Goal: Use online tool/utility: Utilize a website feature to perform a specific function

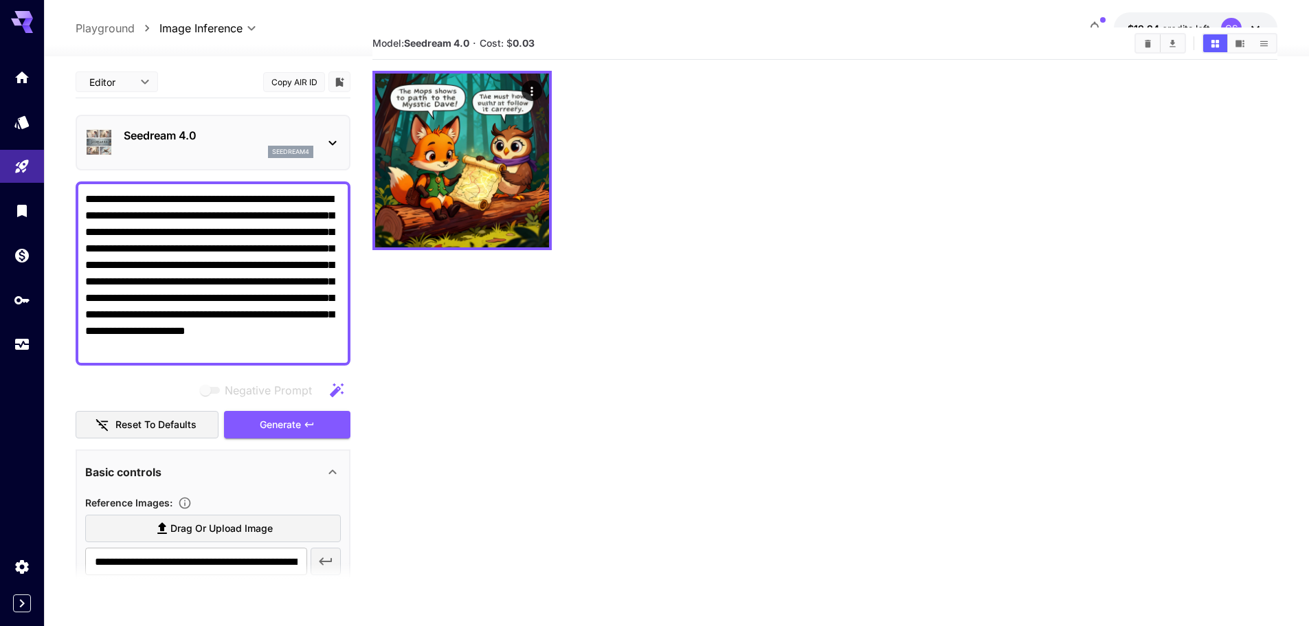
scroll to position [40, 0]
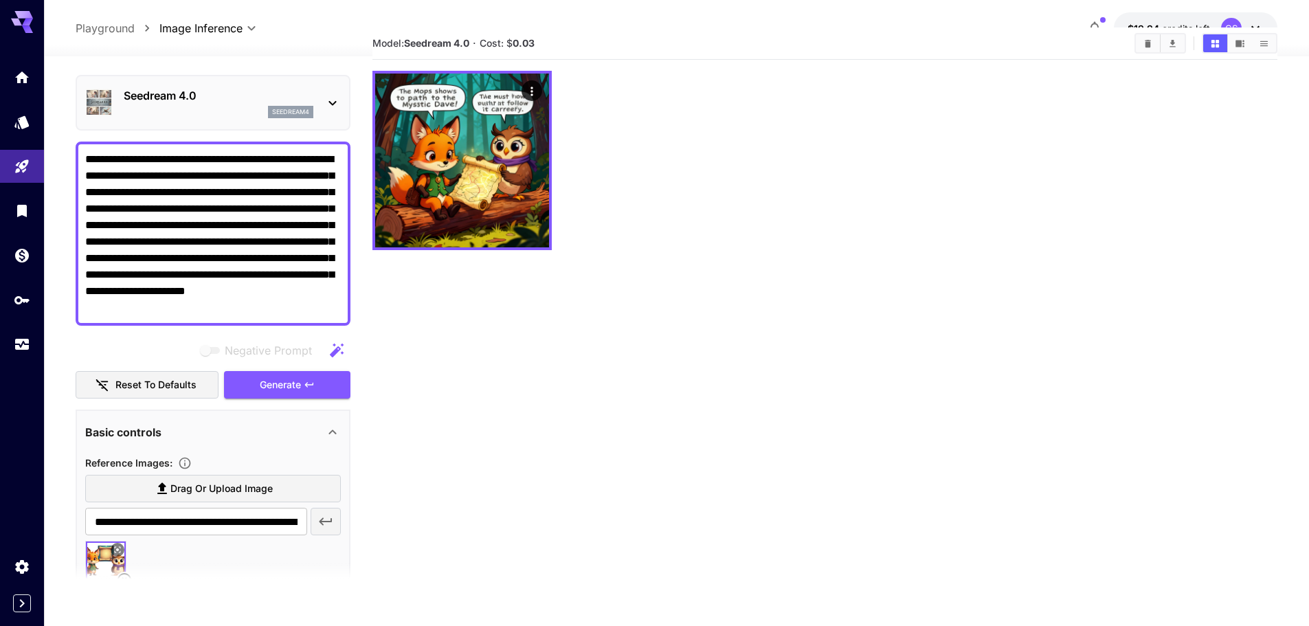
click at [1145, 52] on button "Clear All" at bounding box center [1148, 43] width 24 height 18
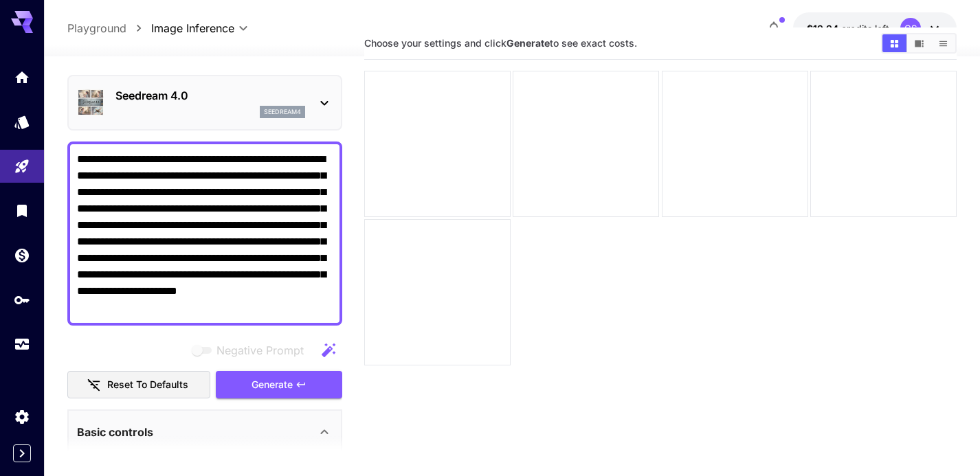
click at [278, 100] on p "Seedream 4.0" at bounding box center [210, 95] width 190 height 16
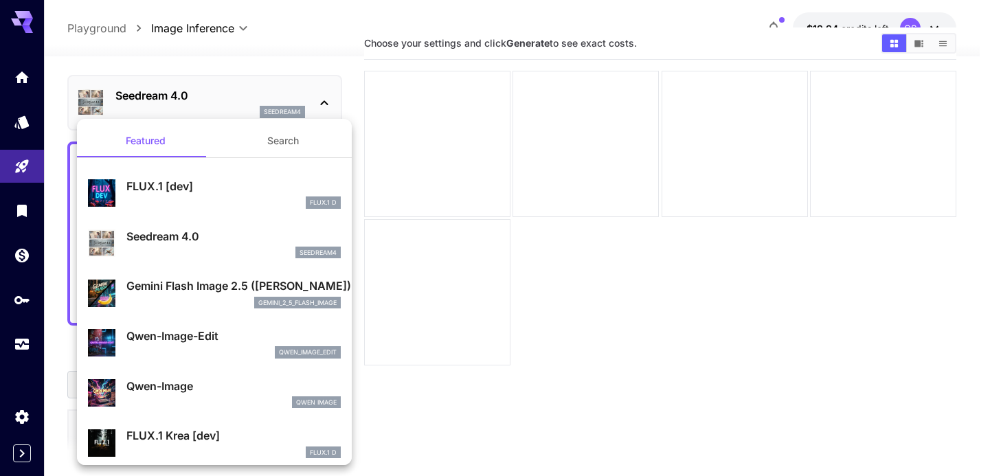
click at [223, 344] on p "Qwen-Image-Edit" at bounding box center [233, 336] width 214 height 16
type input "**********"
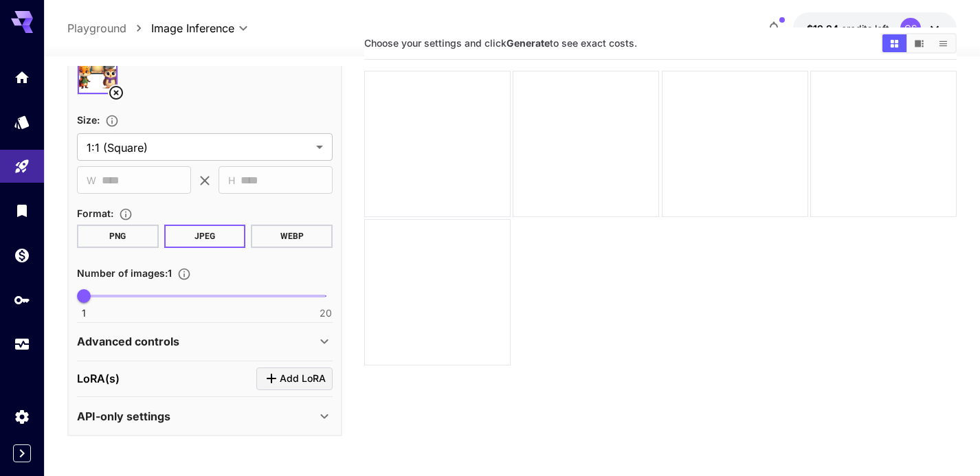
click at [223, 330] on div "Advanced controls" at bounding box center [205, 341] width 256 height 33
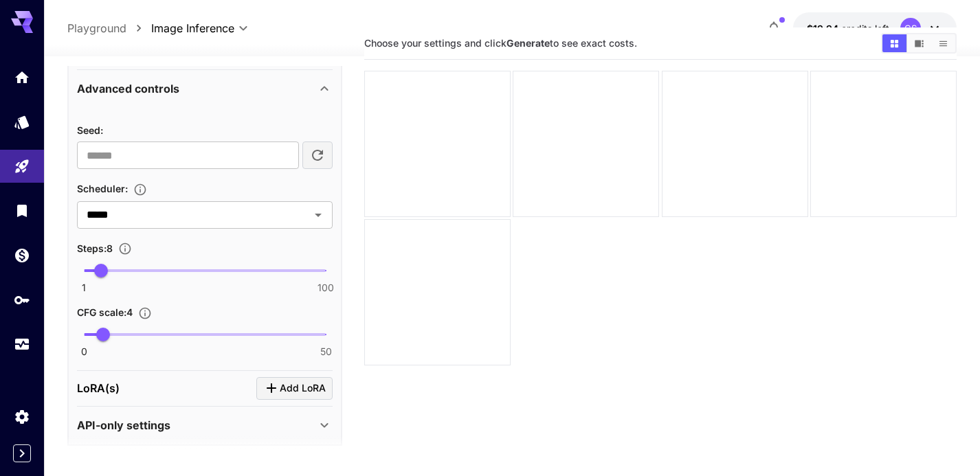
scroll to position [790, 0]
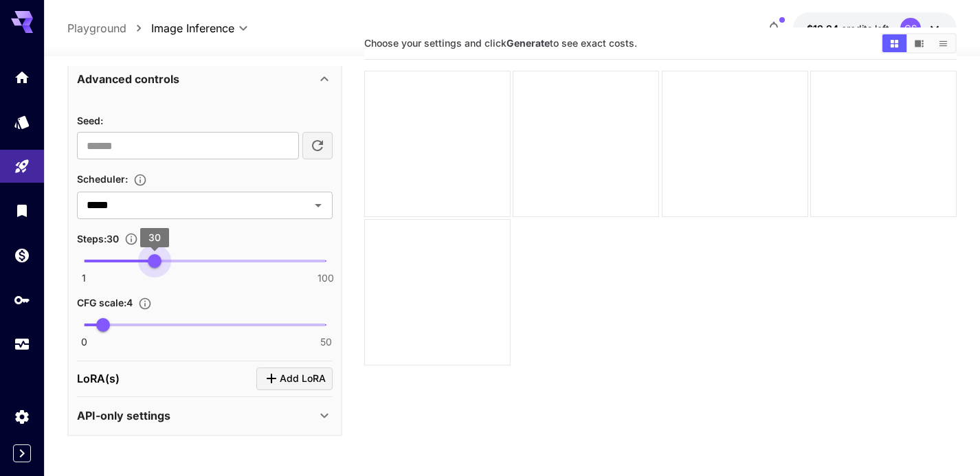
type input "**"
drag, startPoint x: 104, startPoint y: 258, endPoint x: 156, endPoint y: 265, distance: 52.0
click at [156, 265] on span "31" at bounding box center [157, 261] width 14 height 14
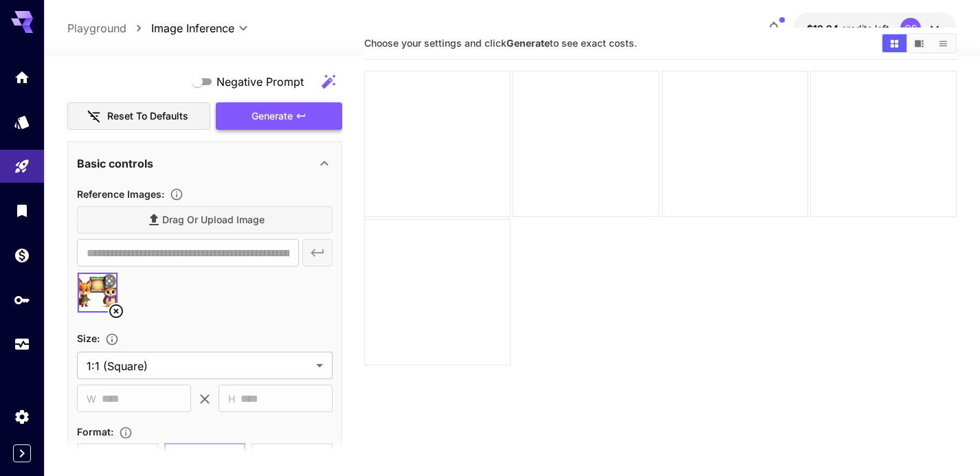
click at [291, 117] on span "Generate" at bounding box center [271, 116] width 41 height 17
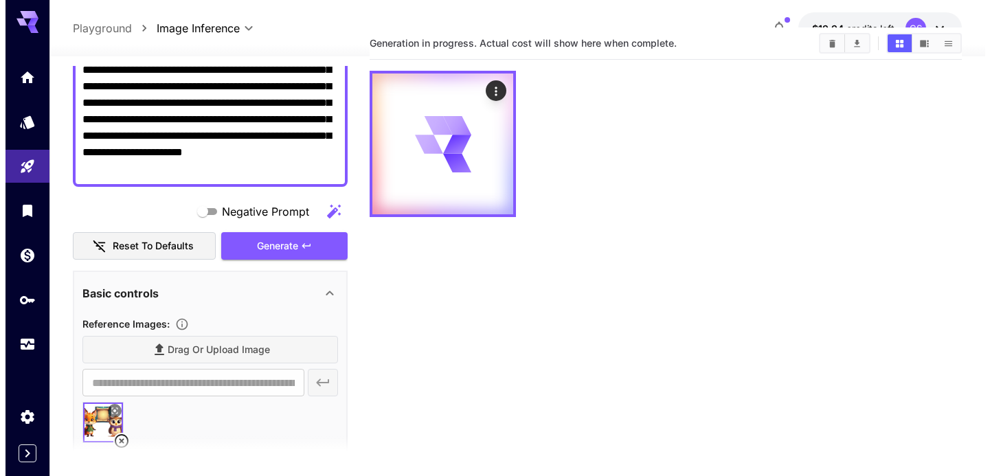
scroll to position [0, 0]
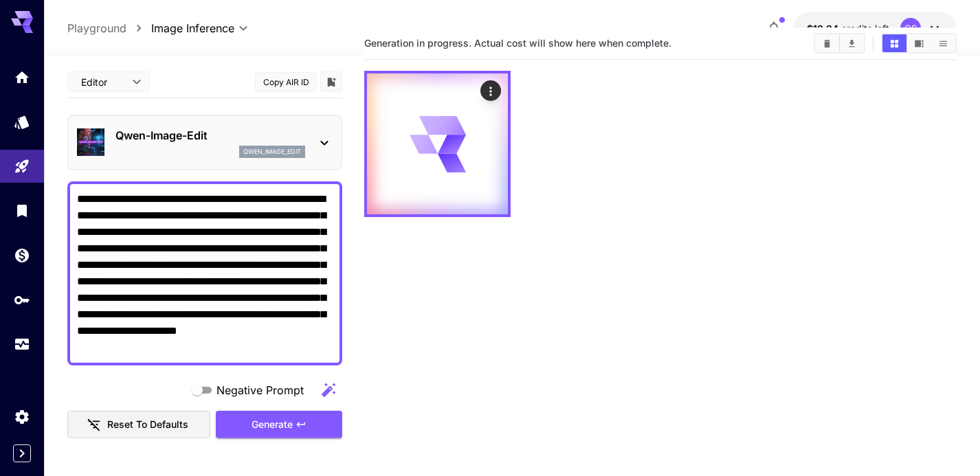
click at [287, 131] on p "Qwen-Image-Edit" at bounding box center [210, 135] width 190 height 16
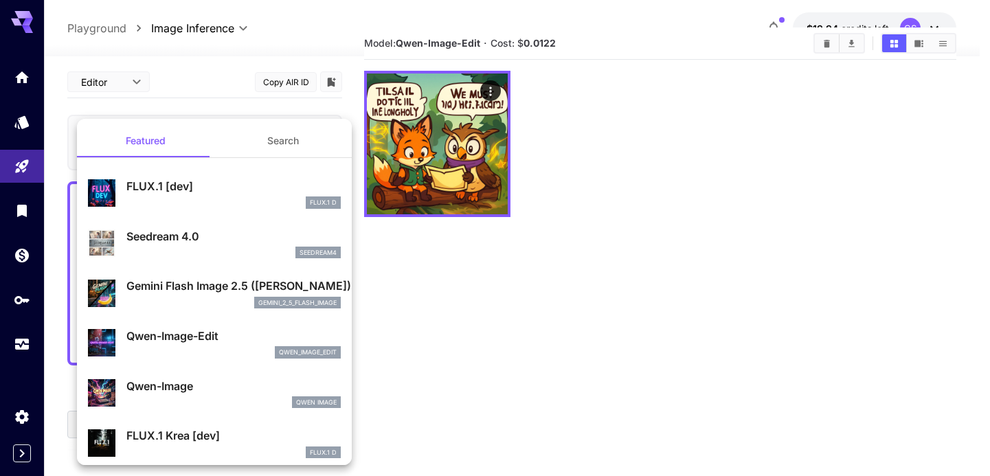
click at [225, 240] on p "Seedream 4.0" at bounding box center [233, 236] width 214 height 16
type input "**********"
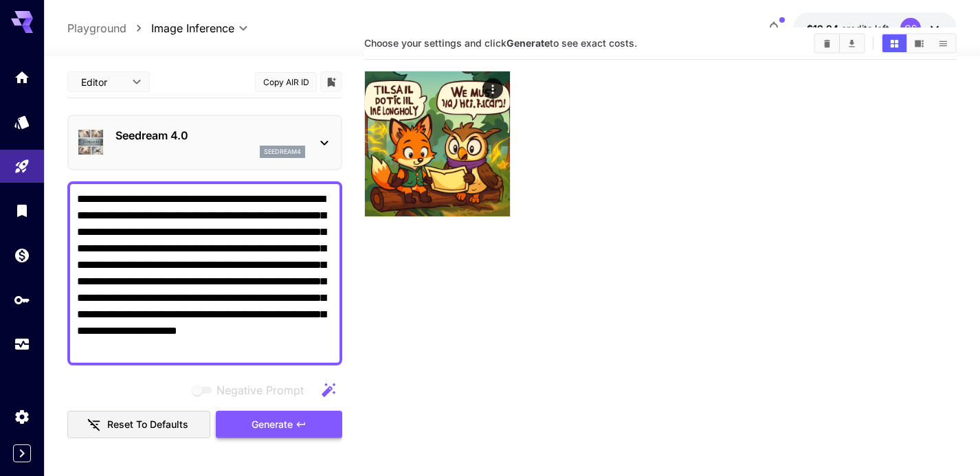
click at [260, 416] on span "Generate" at bounding box center [271, 424] width 41 height 17
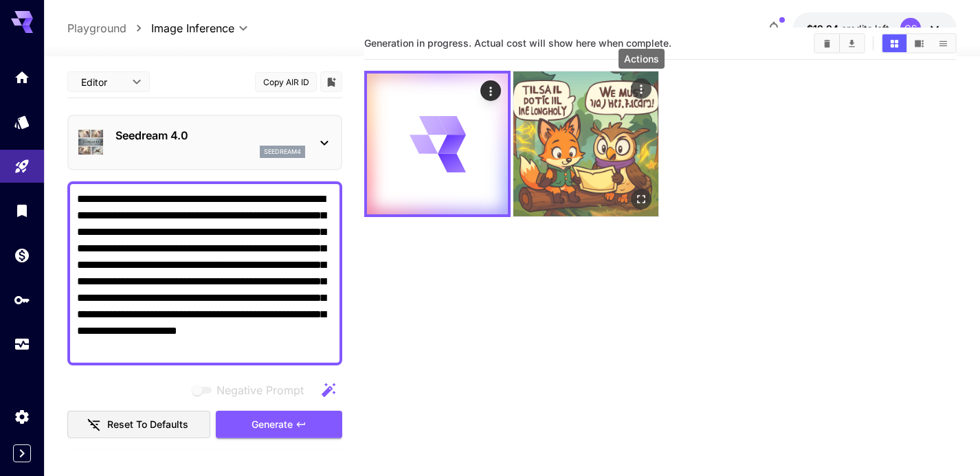
click at [650, 87] on button "Actions" at bounding box center [641, 88] width 21 height 21
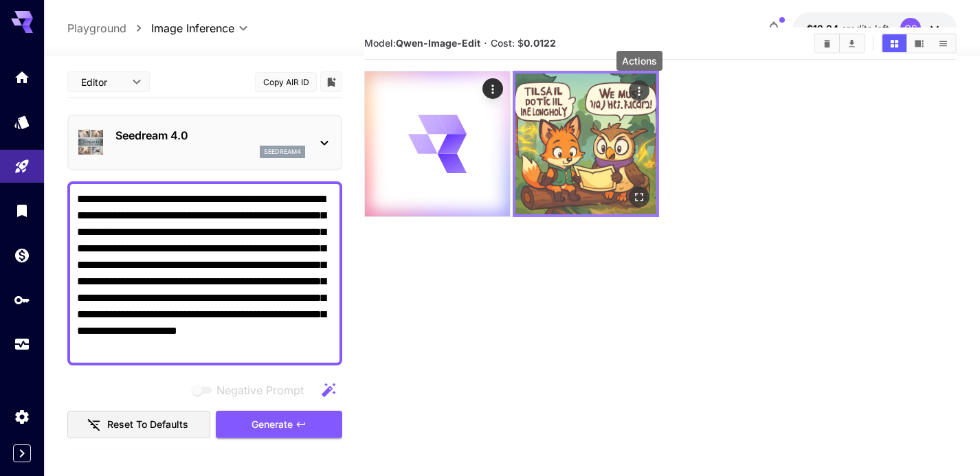
click at [640, 89] on icon "Actions" at bounding box center [639, 92] width 14 height 14
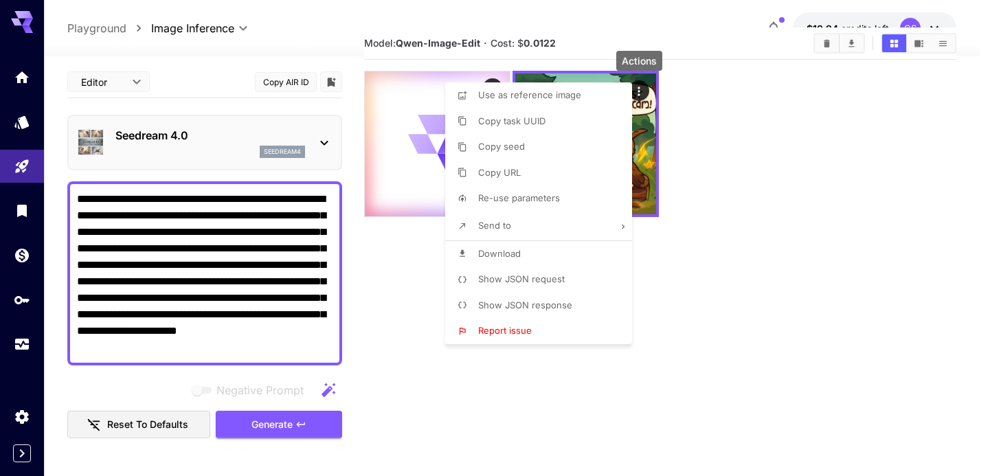
click at [716, 260] on div at bounding box center [495, 238] width 990 height 476
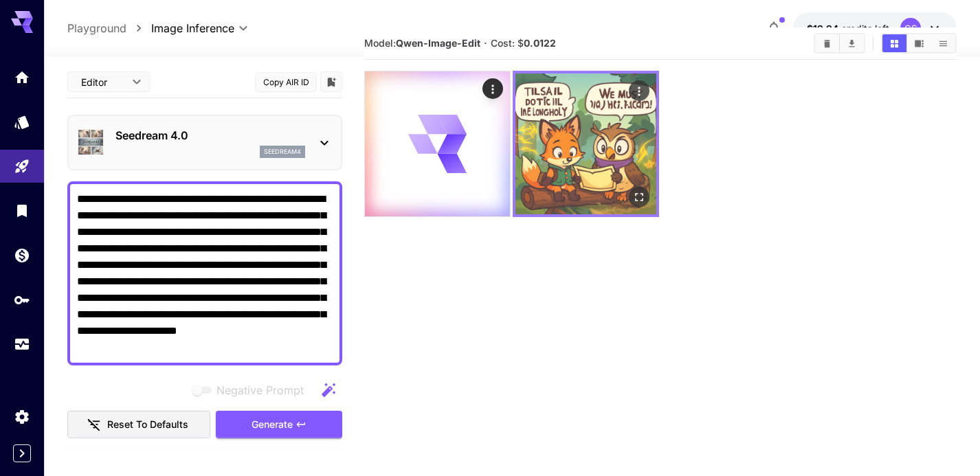
click at [645, 87] on icon "Actions" at bounding box center [639, 92] width 14 height 14
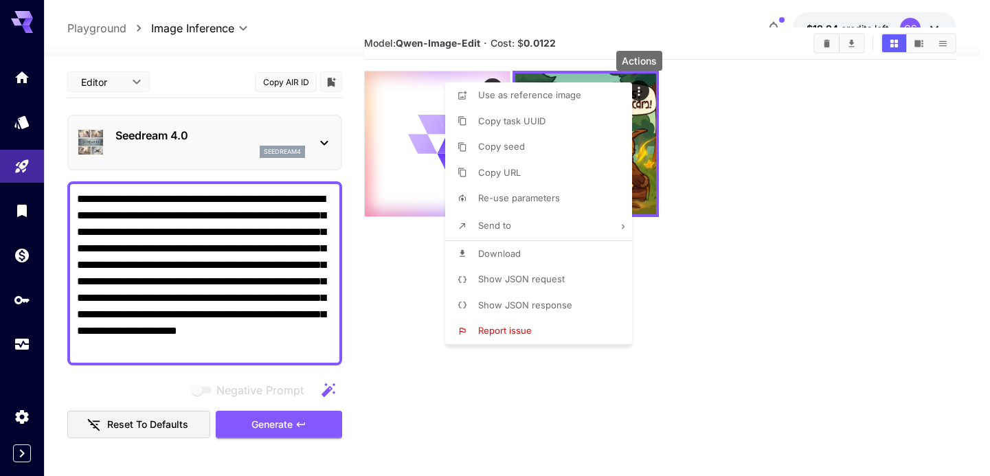
click at [691, 87] on div at bounding box center [495, 238] width 990 height 476
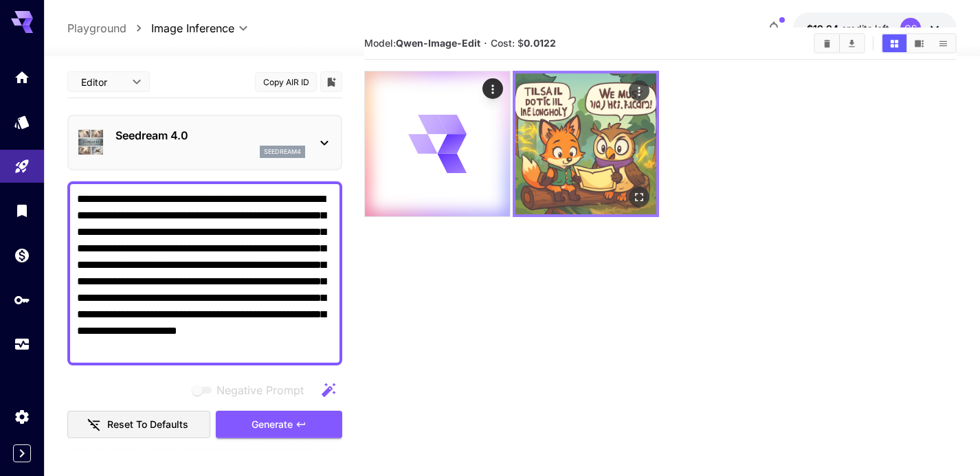
click at [641, 87] on icon "Actions" at bounding box center [639, 92] width 14 height 14
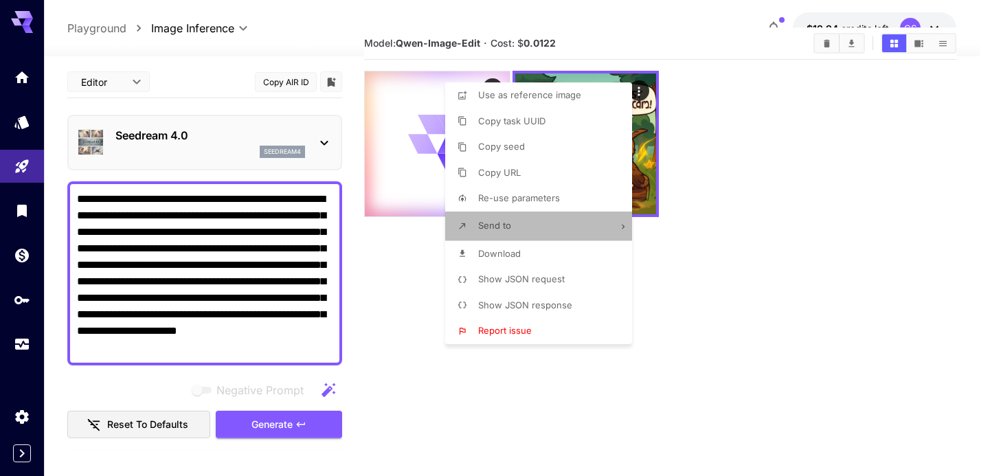
click at [538, 227] on li "Send to" at bounding box center [542, 226] width 195 height 29
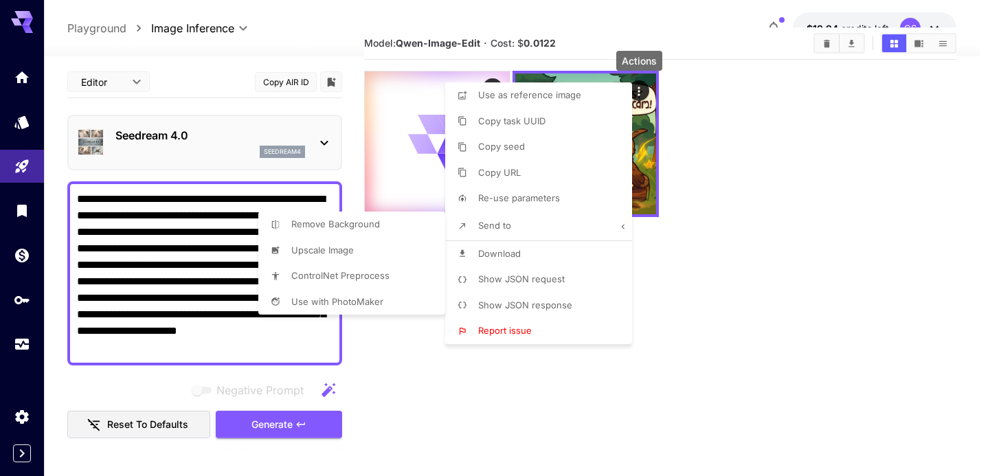
click at [391, 256] on li "Upscale Image" at bounding box center [355, 251] width 195 height 26
type input "**********"
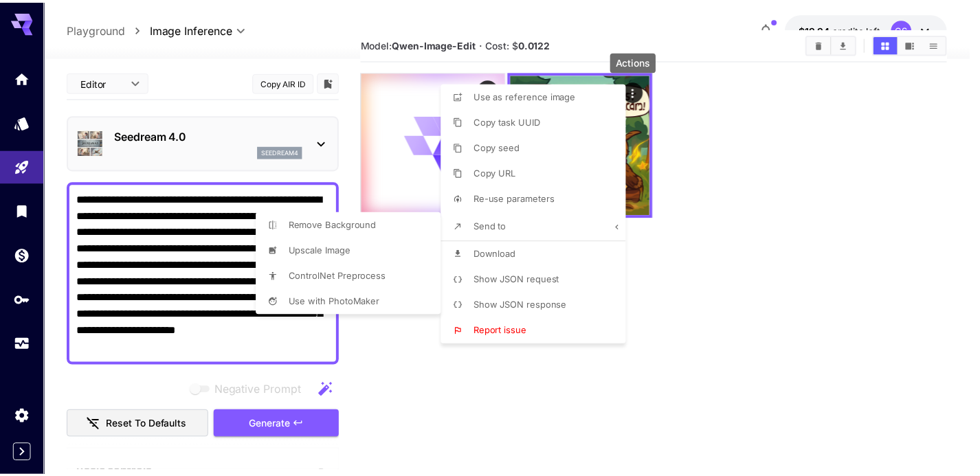
scroll to position [23, 0]
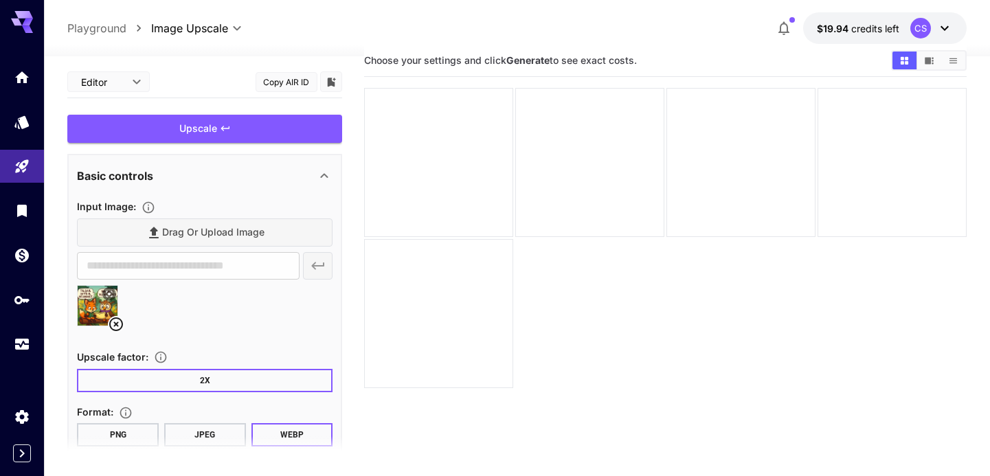
type input "**********"
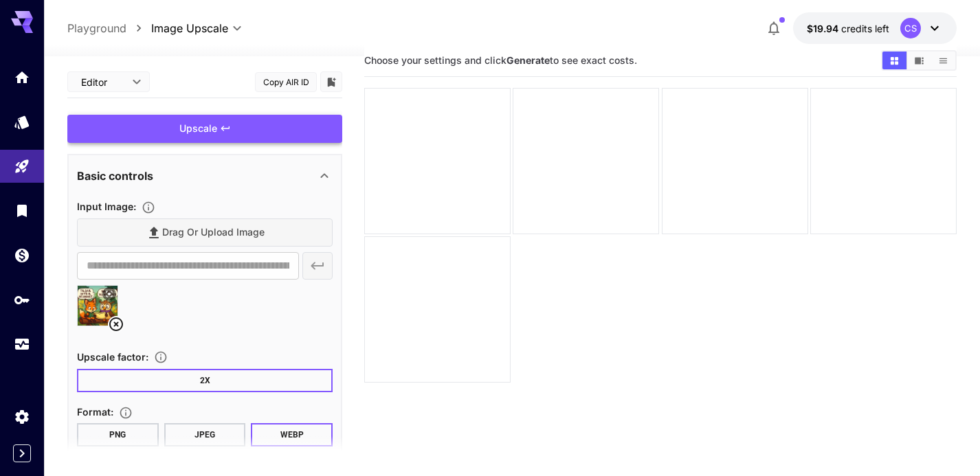
click at [238, 131] on div "Upscale" at bounding box center [204, 129] width 275 height 28
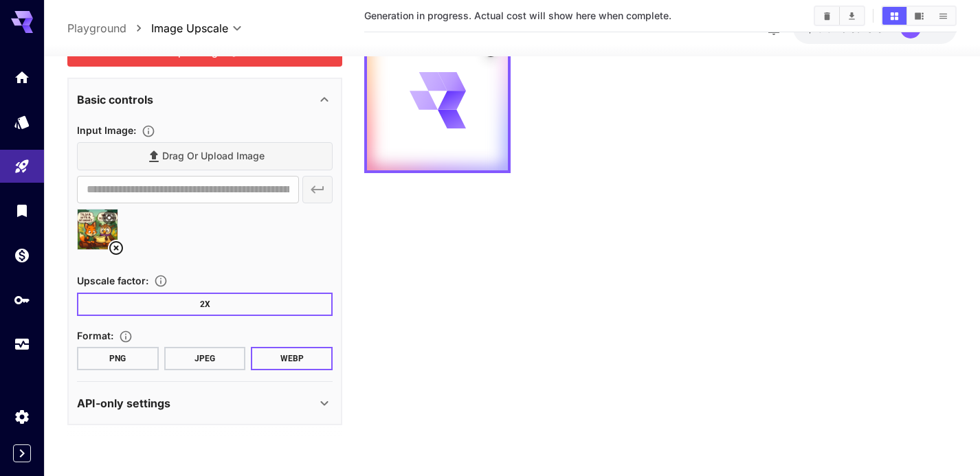
scroll to position [109, 0]
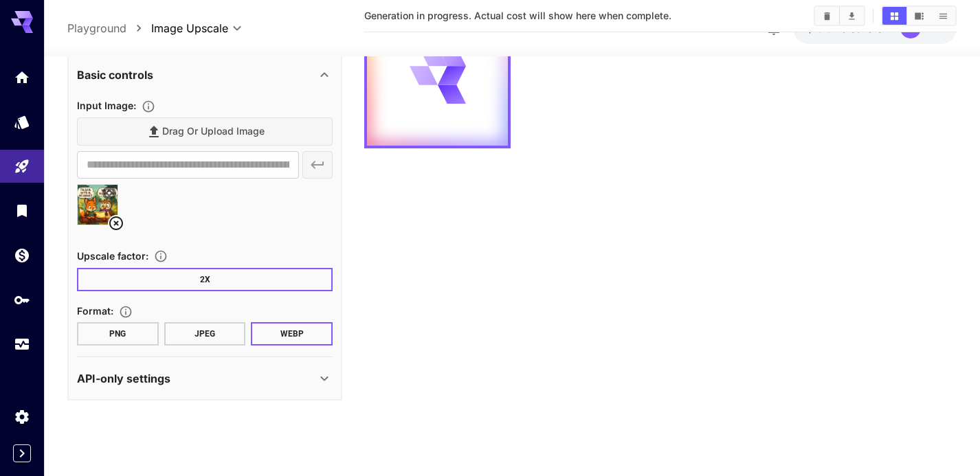
click at [219, 279] on button "2X" at bounding box center [205, 279] width 256 height 23
click at [216, 287] on button "2X" at bounding box center [205, 279] width 256 height 23
click at [225, 277] on button "2X" at bounding box center [205, 279] width 256 height 23
click at [260, 247] on div "Upscale factor :" at bounding box center [205, 255] width 256 height 16
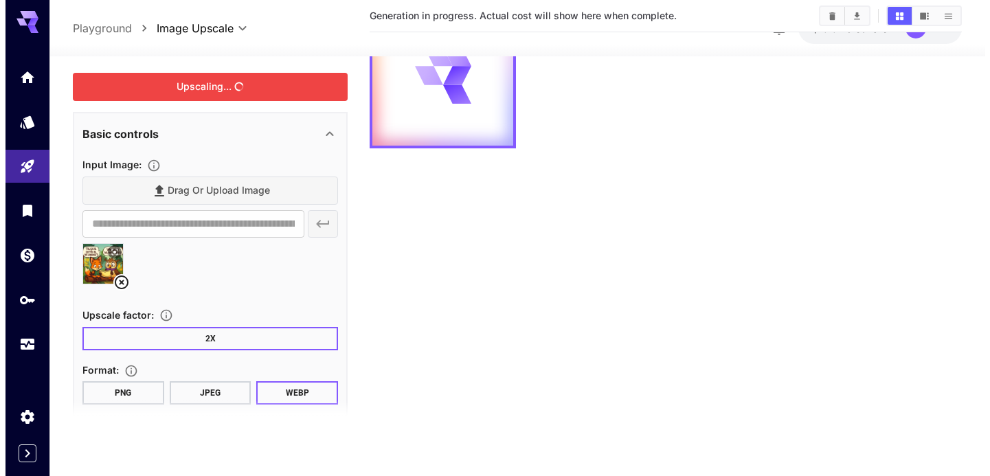
scroll to position [0, 0]
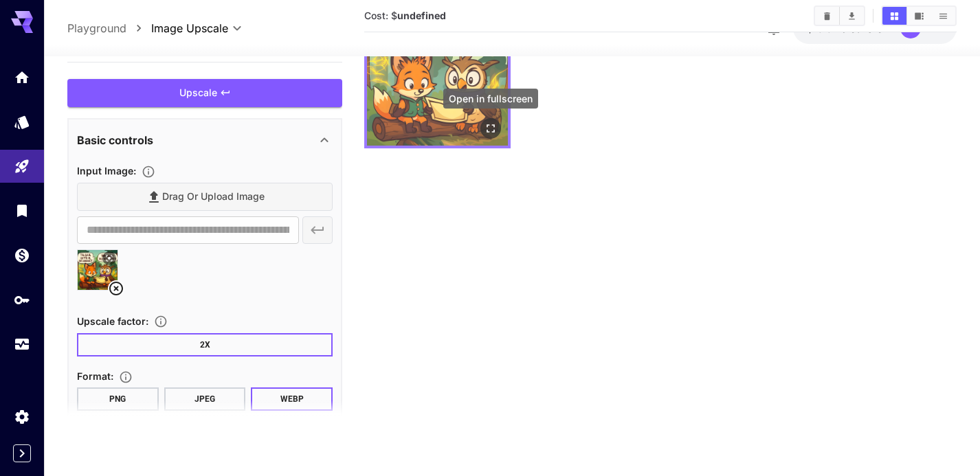
click at [502, 124] on div at bounding box center [437, 75] width 146 height 146
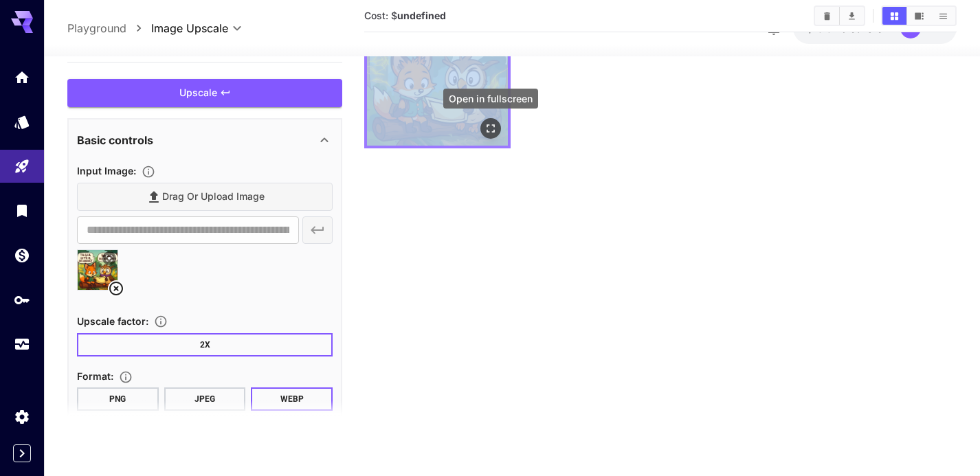
click at [493, 126] on icon "Open in fullscreen" at bounding box center [491, 129] width 14 height 14
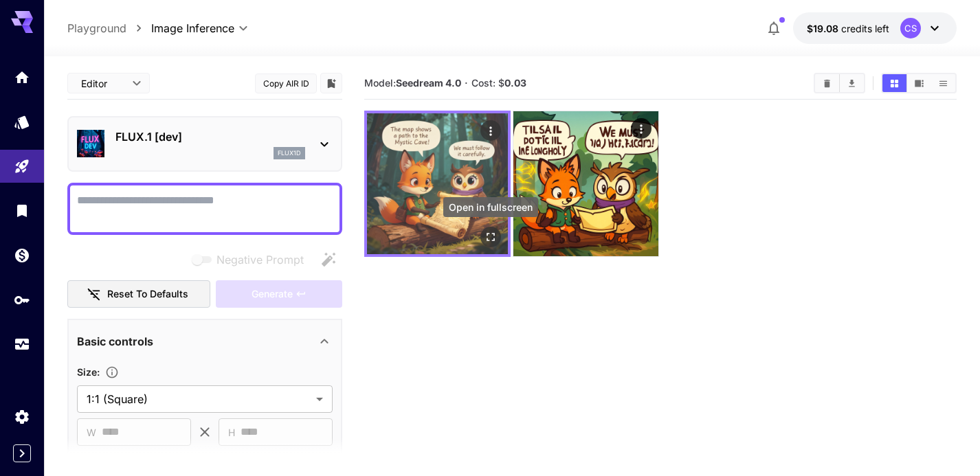
click at [491, 238] on icon "Open in fullscreen" at bounding box center [491, 237] width 14 height 14
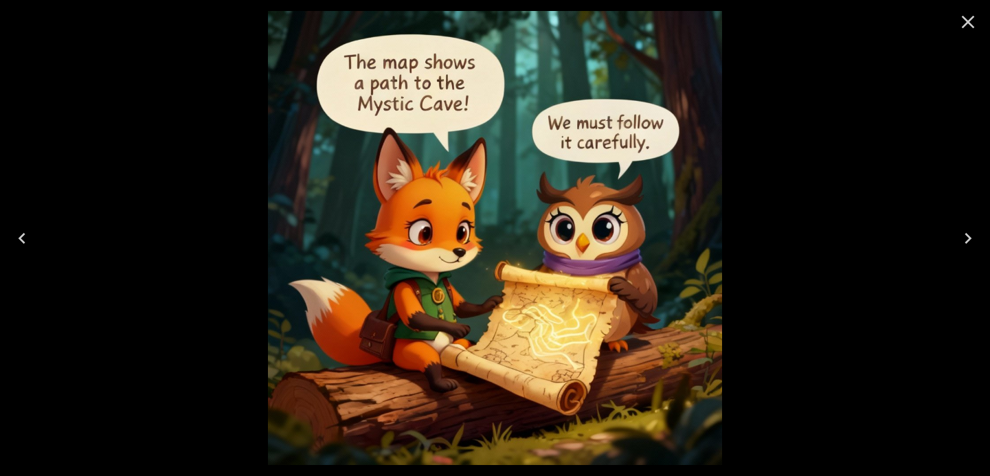
click at [967, 22] on icon "Close" at bounding box center [968, 22] width 13 height 13
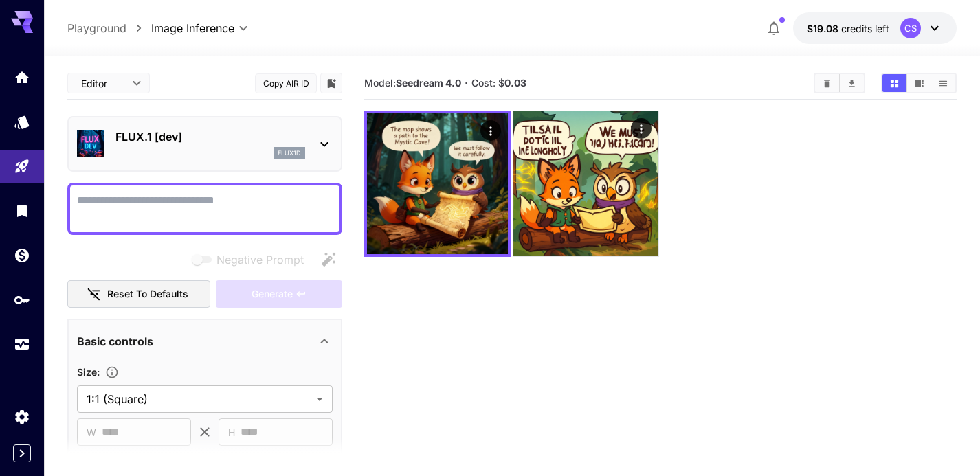
click at [818, 174] on div at bounding box center [660, 184] width 592 height 146
click at [275, 146] on div "FLUX.1 [dev] flux1d" at bounding box center [210, 143] width 190 height 31
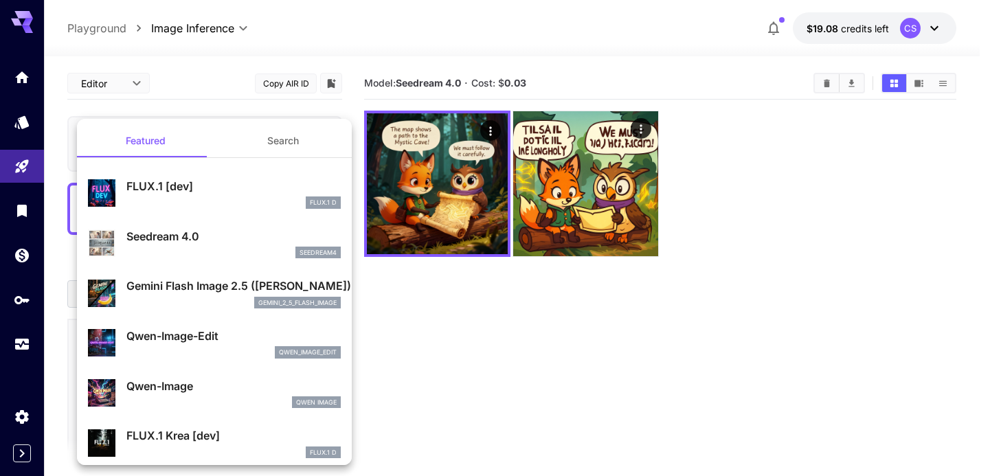
click at [247, 389] on p "Qwen-Image" at bounding box center [233, 386] width 214 height 16
type input "**"
type input "***"
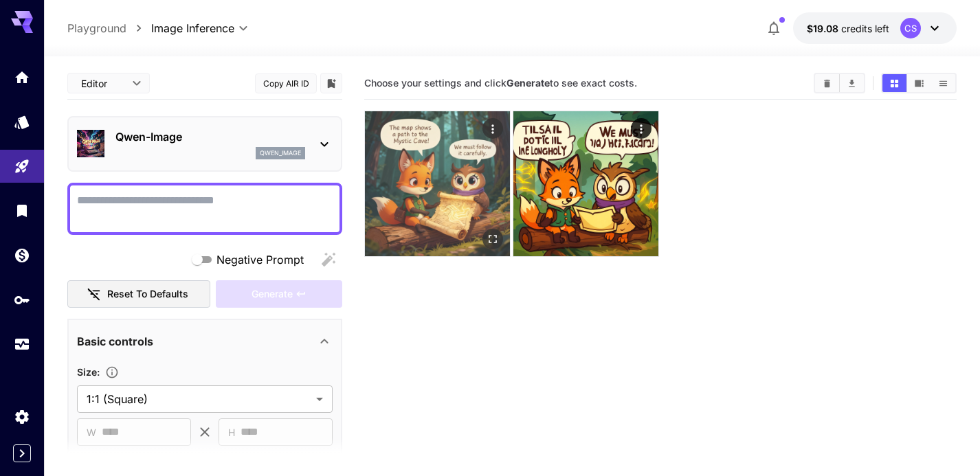
click at [493, 249] on button "Open in fullscreen" at bounding box center [492, 239] width 21 height 21
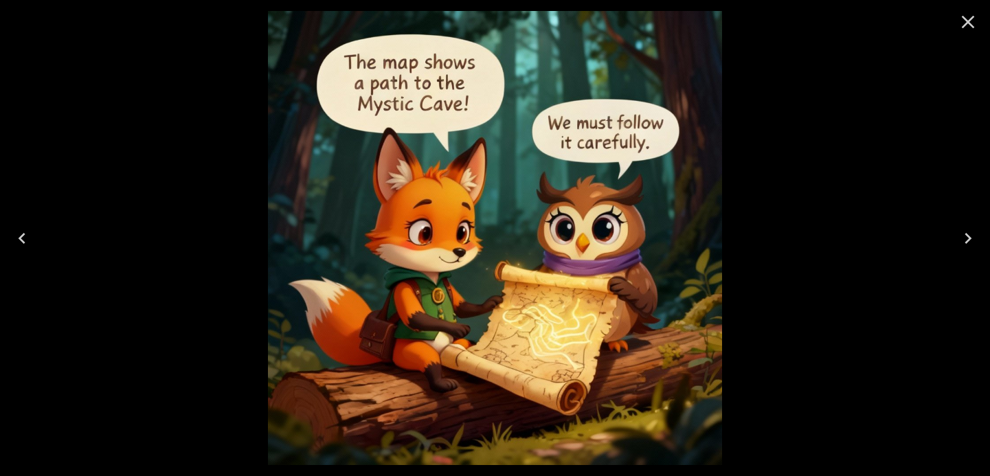
click at [963, 27] on icon "Close" at bounding box center [968, 22] width 13 height 13
